Goal: Information Seeking & Learning: Learn about a topic

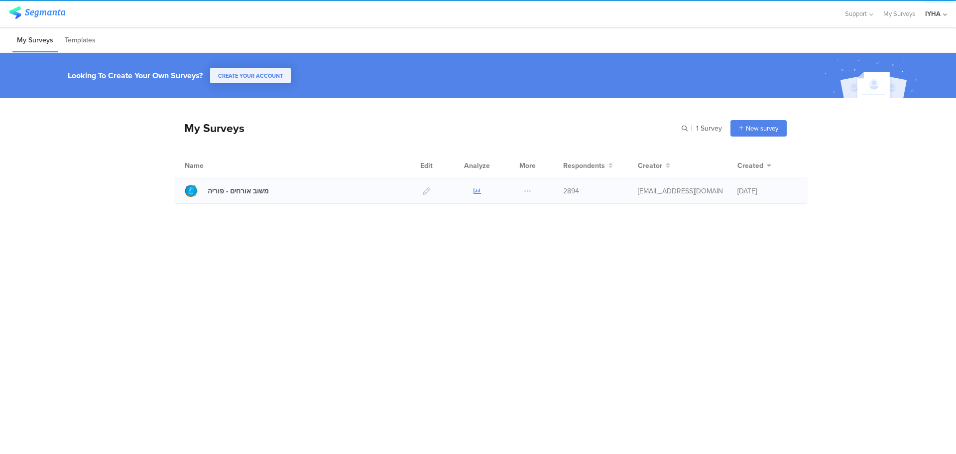
click at [480, 195] on link at bounding box center [477, 190] width 7 height 25
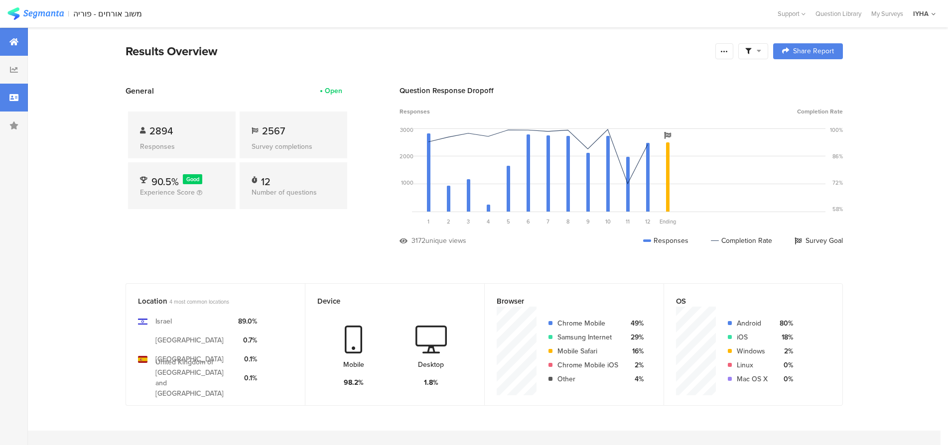
click at [4, 98] on div at bounding box center [14, 98] width 28 height 28
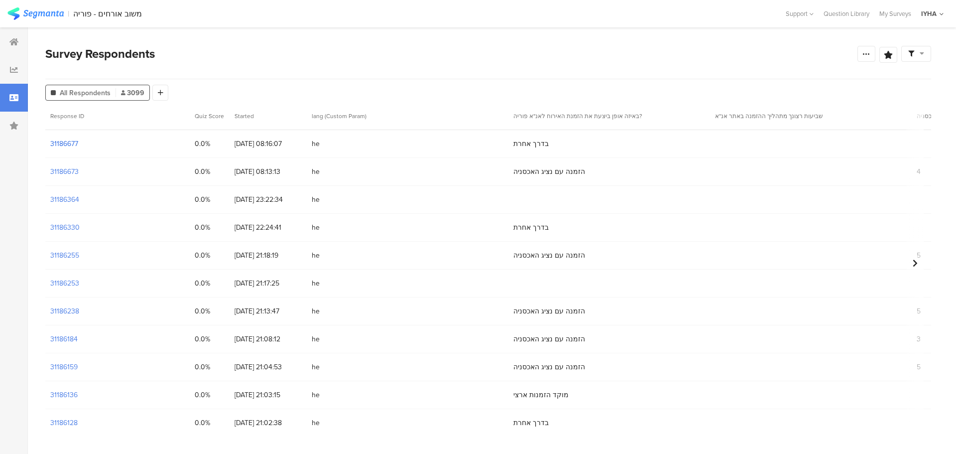
click at [68, 146] on section "31186677" at bounding box center [64, 143] width 28 height 10
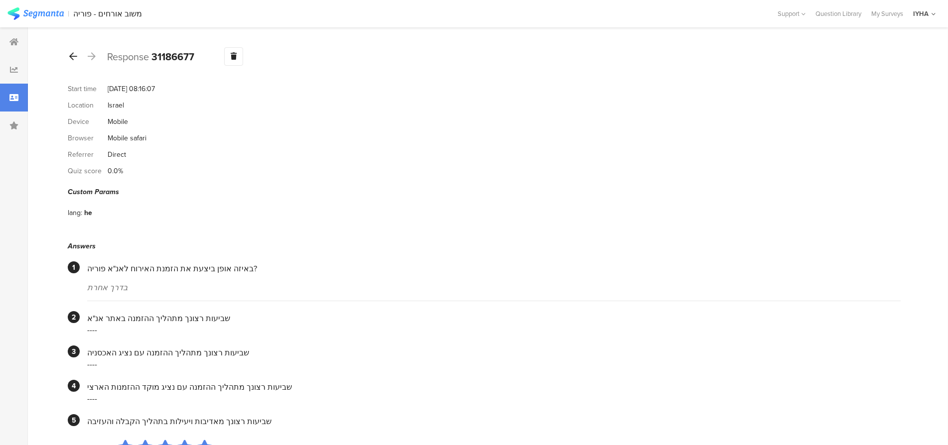
click at [77, 56] on icon at bounding box center [73, 56] width 8 height 9
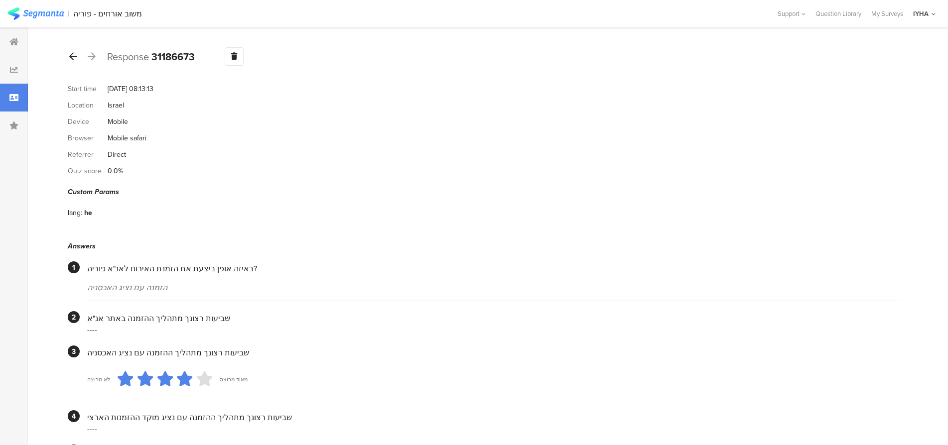
click at [70, 52] on icon at bounding box center [73, 56] width 8 height 9
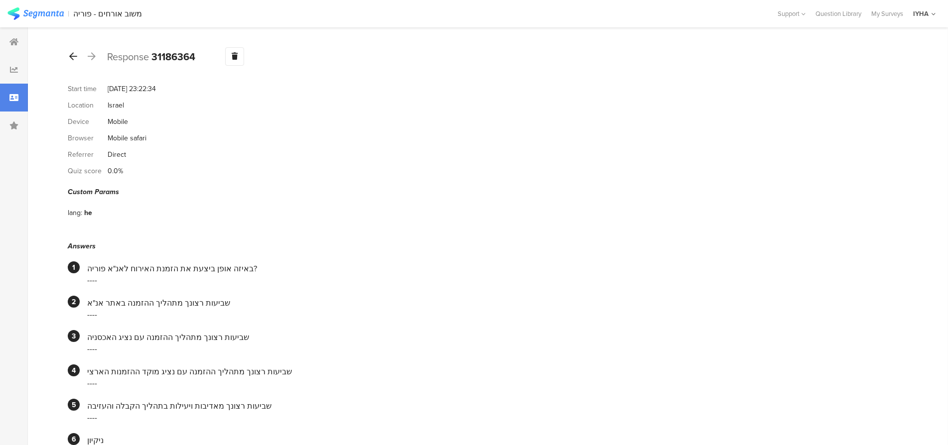
click at [73, 55] on icon at bounding box center [73, 56] width 8 height 9
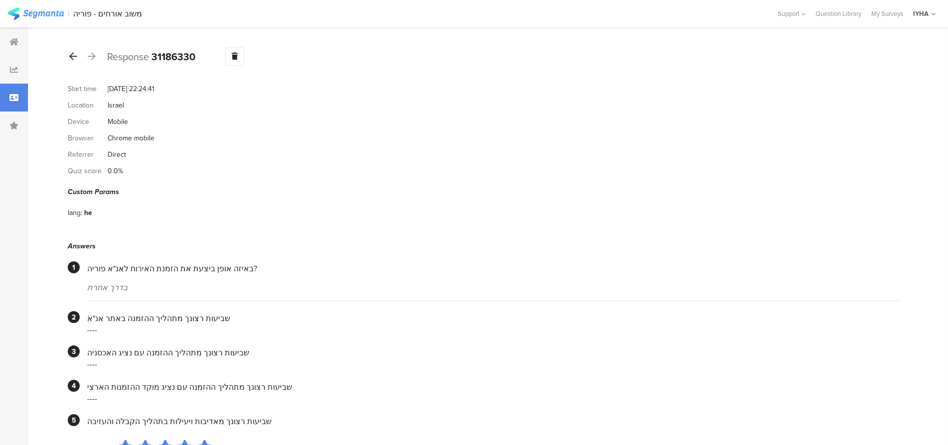
click at [71, 57] on icon at bounding box center [73, 56] width 8 height 9
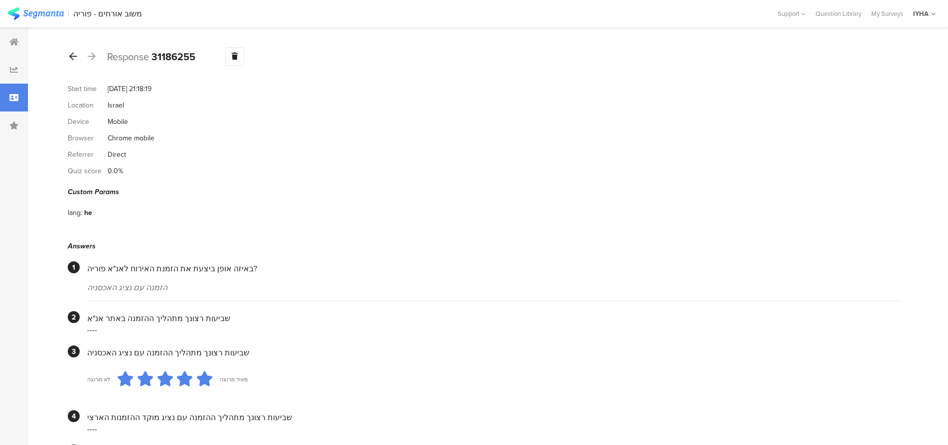
click at [70, 58] on icon at bounding box center [73, 56] width 8 height 9
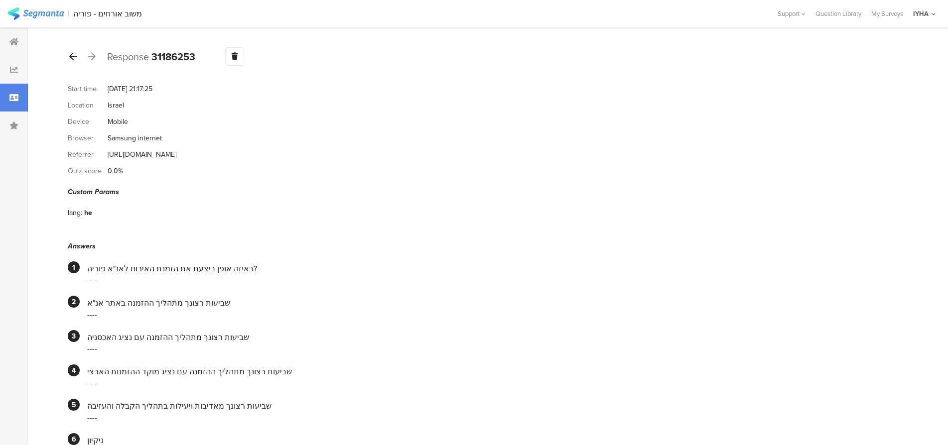
click at [74, 55] on icon at bounding box center [73, 56] width 8 height 9
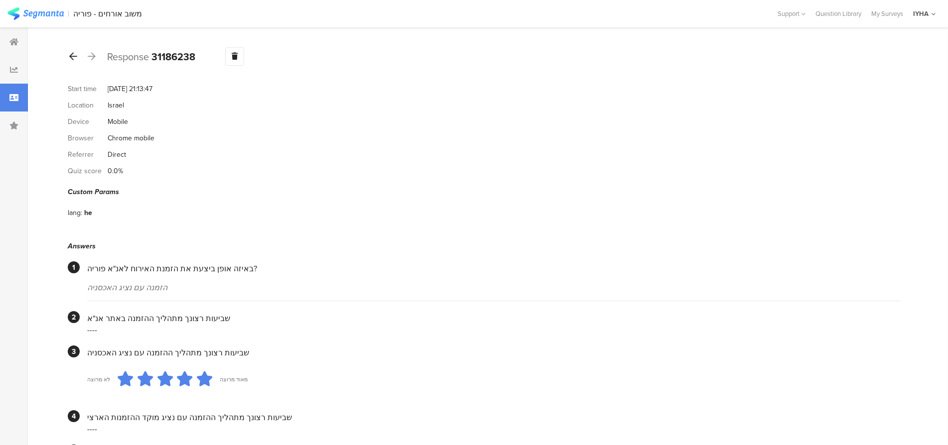
click at [77, 55] on icon at bounding box center [73, 56] width 8 height 9
click at [73, 55] on icon at bounding box center [73, 56] width 8 height 9
click at [75, 53] on icon at bounding box center [73, 56] width 8 height 9
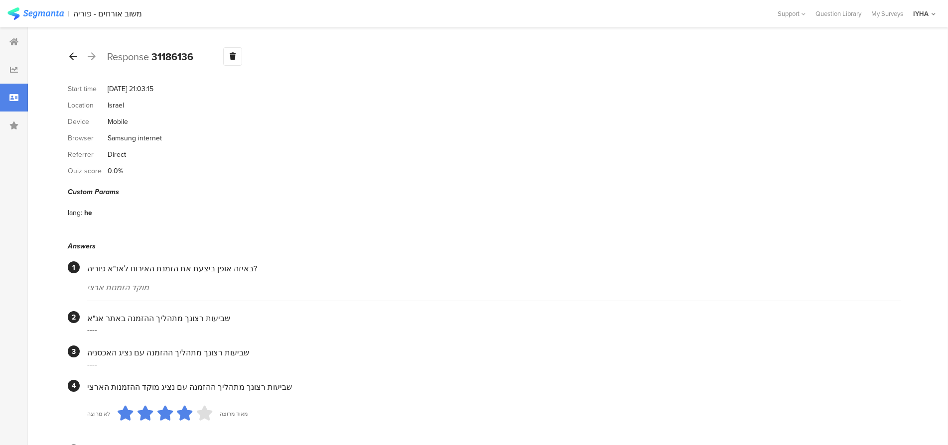
click at [69, 59] on icon at bounding box center [73, 56] width 8 height 9
click at [73, 52] on icon at bounding box center [73, 56] width 8 height 9
drag, startPoint x: 75, startPoint y: 60, endPoint x: 70, endPoint y: 69, distance: 10.3
click at [74, 61] on div at bounding box center [73, 57] width 11 height 16
click at [73, 54] on icon at bounding box center [73, 56] width 8 height 9
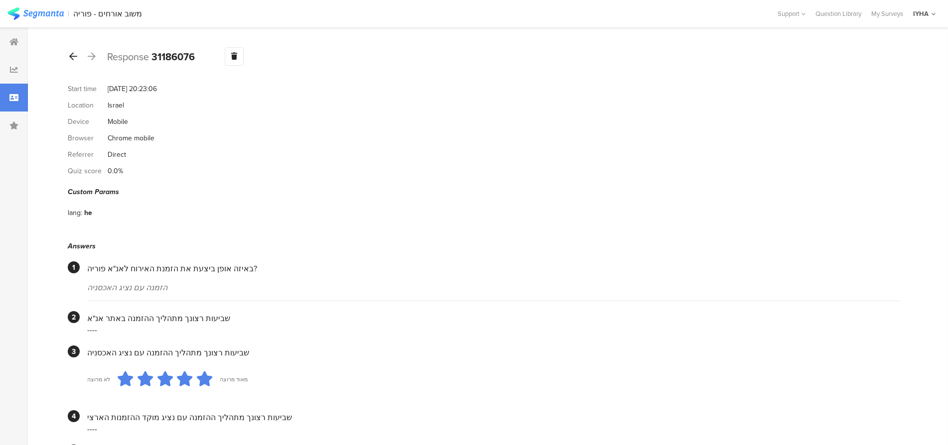
click at [72, 55] on icon at bounding box center [73, 56] width 8 height 9
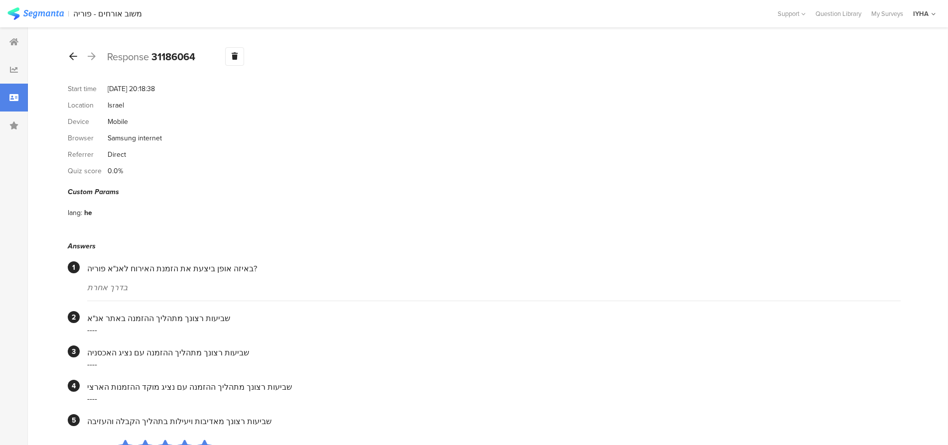
click at [74, 56] on icon at bounding box center [73, 56] width 8 height 9
click at [75, 57] on icon at bounding box center [73, 56] width 8 height 9
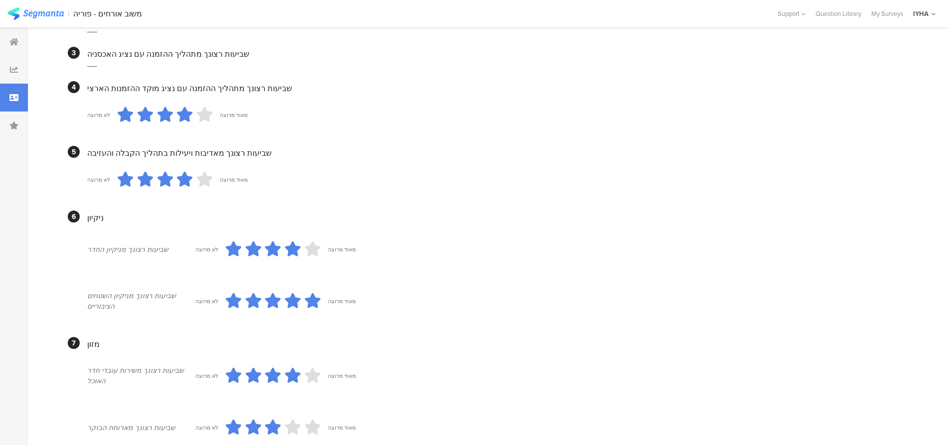
scroll to position [50, 0]
